Goal: Task Accomplishment & Management: Manage account settings

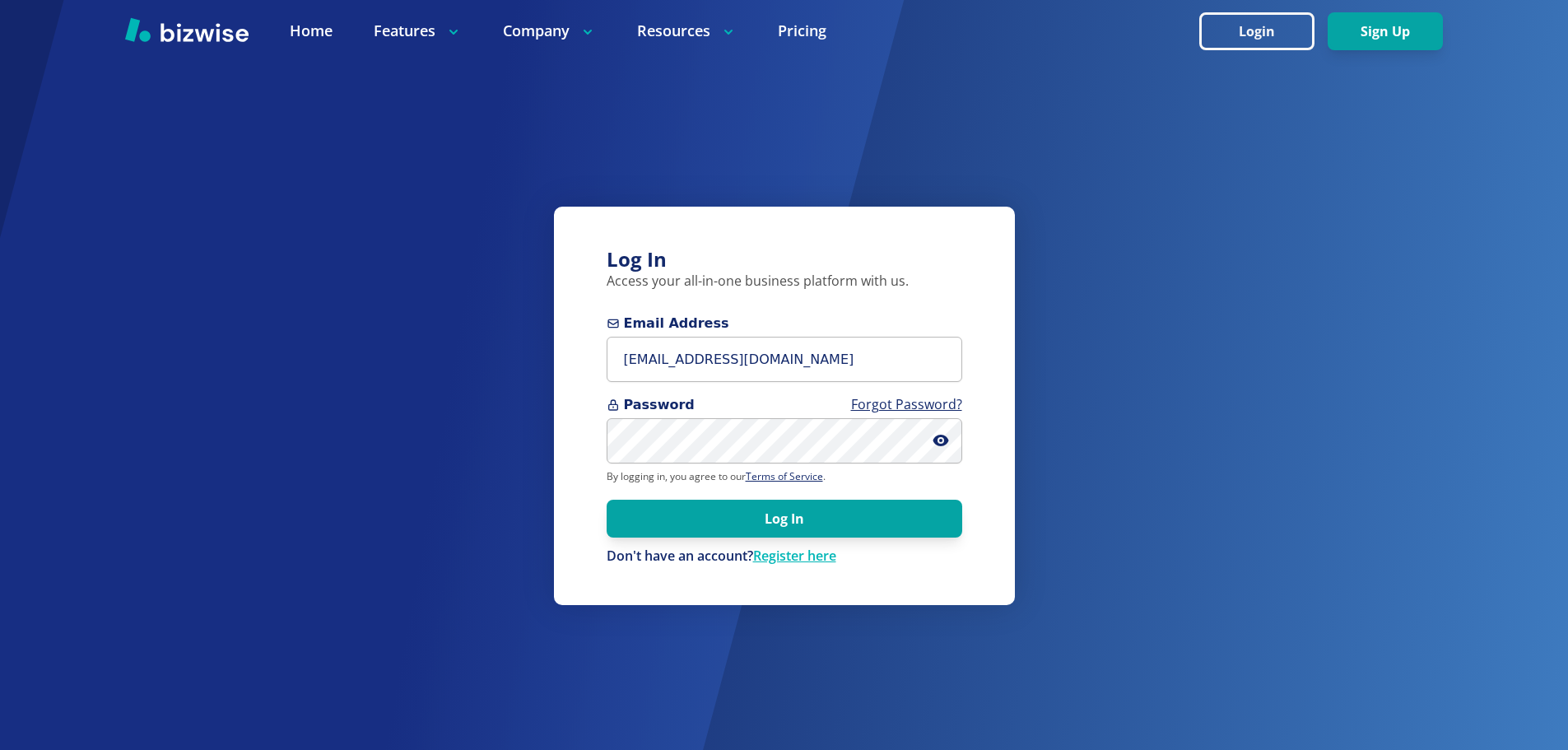
click at [743, 521] on button "Log In" at bounding box center [784, 519] width 356 height 38
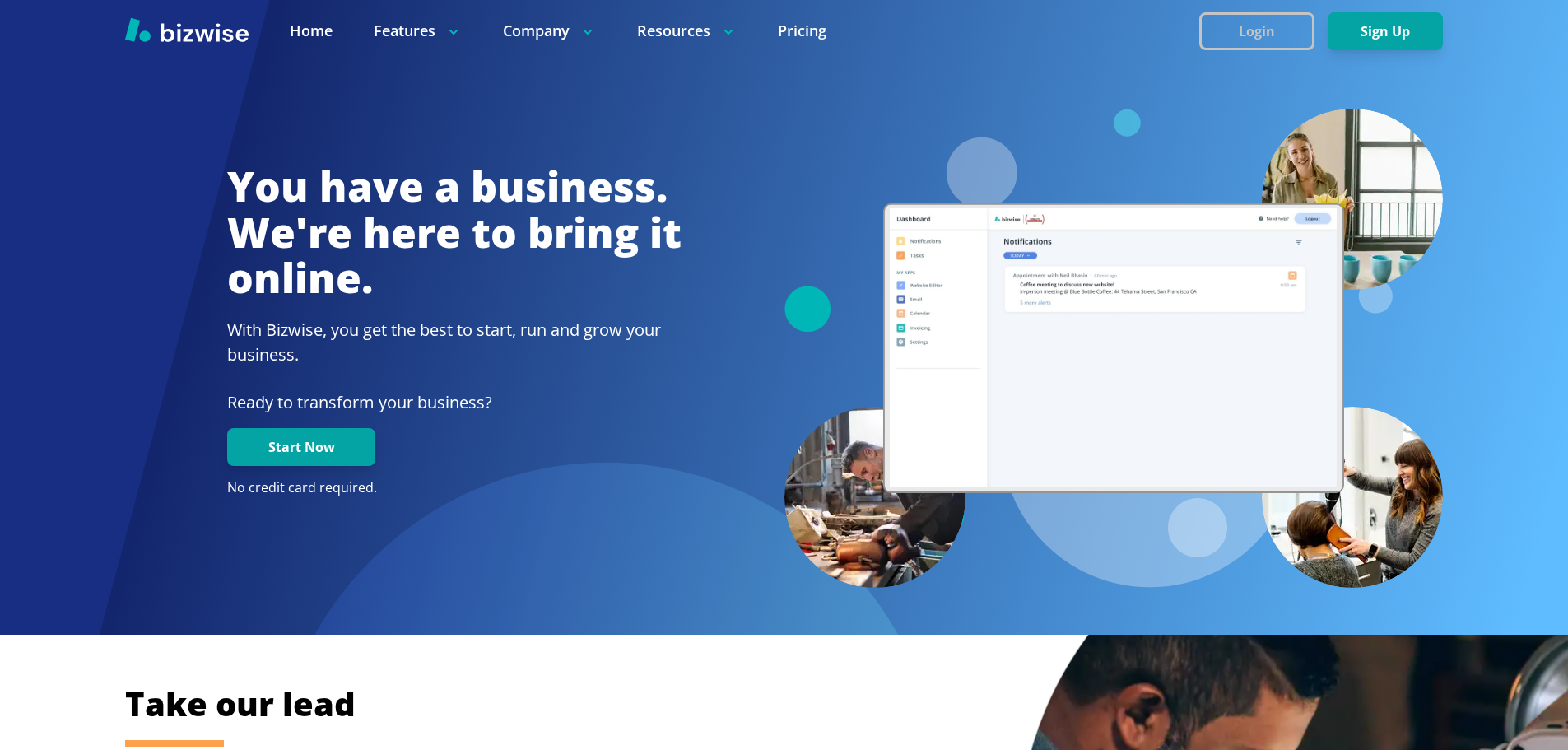
click at [1227, 22] on button "Login" at bounding box center [1256, 32] width 116 height 38
